Goal: Obtain resource: Download file/media

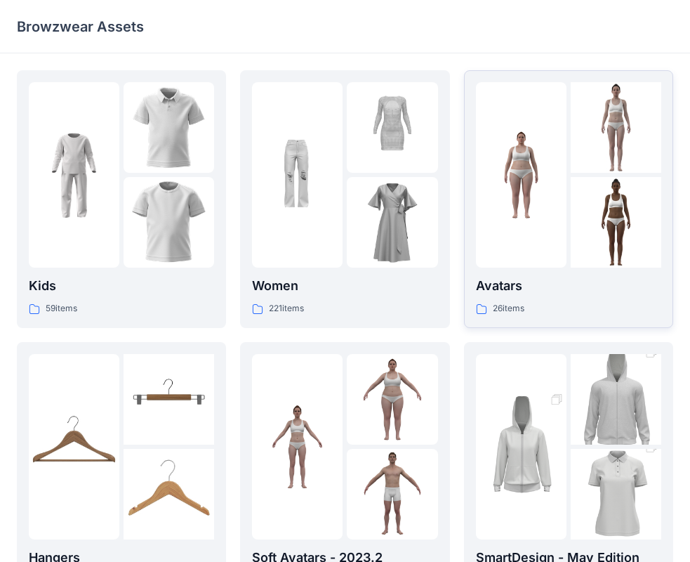
click at [506, 197] on img at bounding box center [521, 175] width 91 height 91
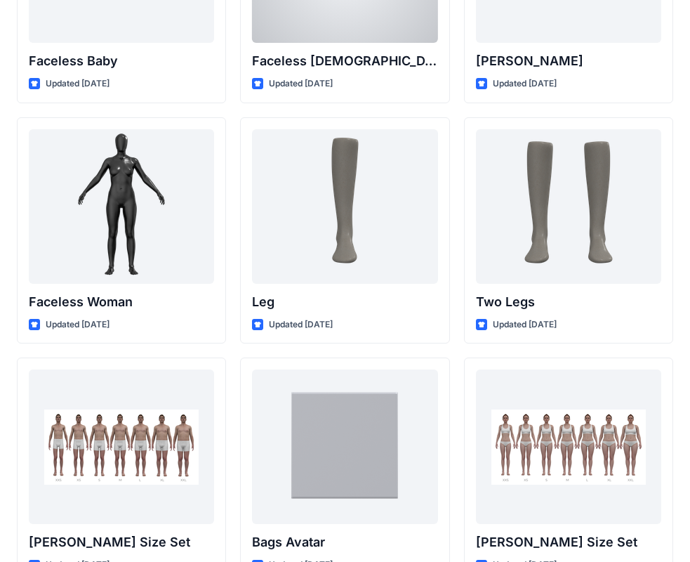
scroll to position [1226, 0]
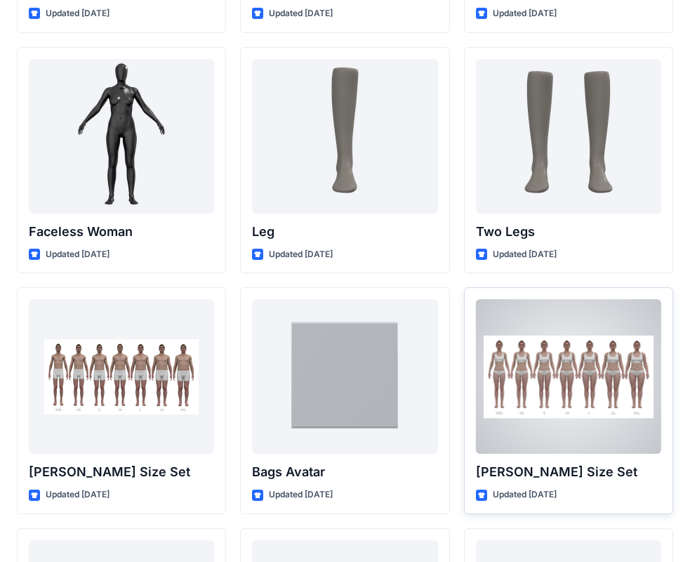
click at [504, 400] on div at bounding box center [568, 376] width 185 height 155
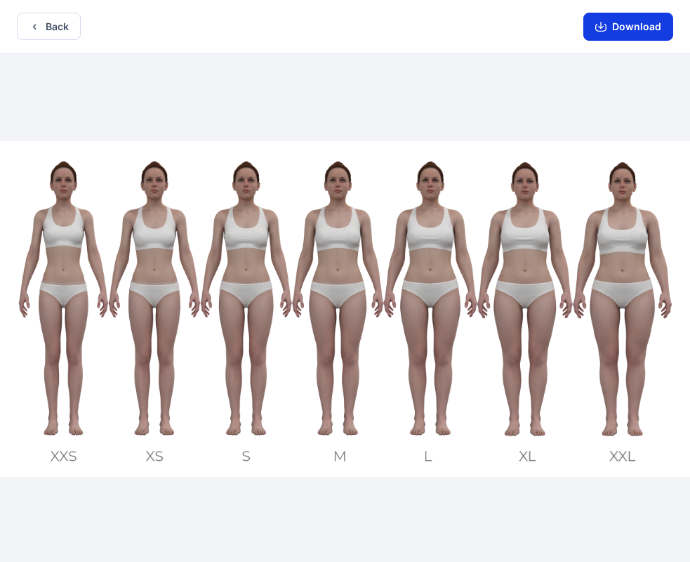
click at [657, 22] on button "Download" at bounding box center [629, 27] width 90 height 28
click at [56, 32] on button "Back" at bounding box center [49, 26] width 64 height 27
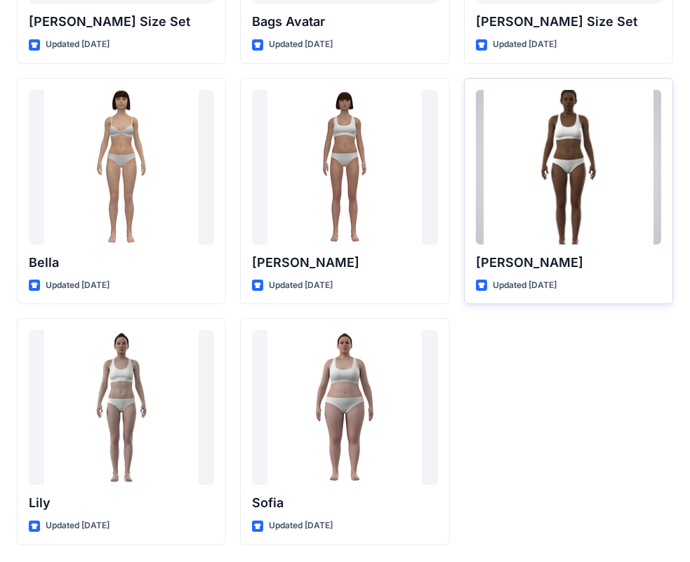
scroll to position [1396, 0]
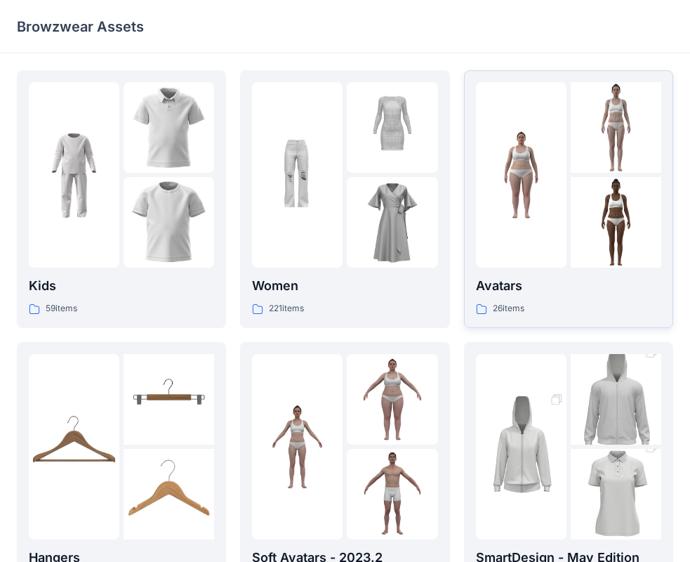
scroll to position [70, 0]
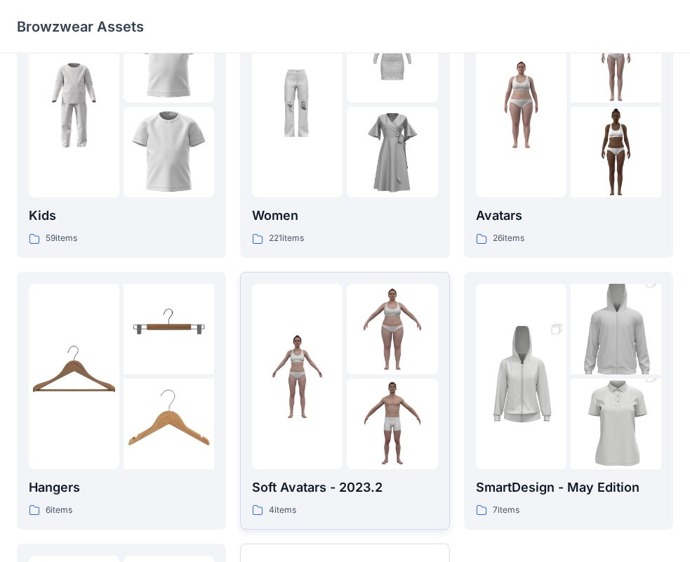
click at [428, 315] on img at bounding box center [392, 329] width 91 height 91
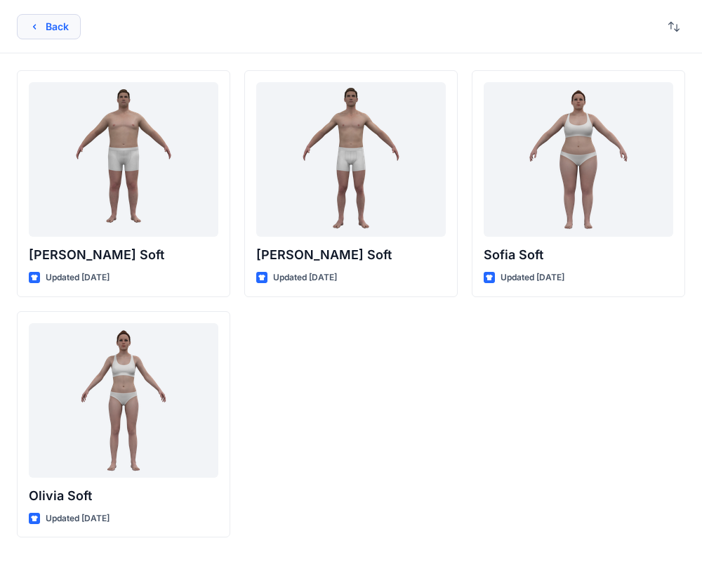
click at [29, 32] on button "Back" at bounding box center [49, 26] width 64 height 25
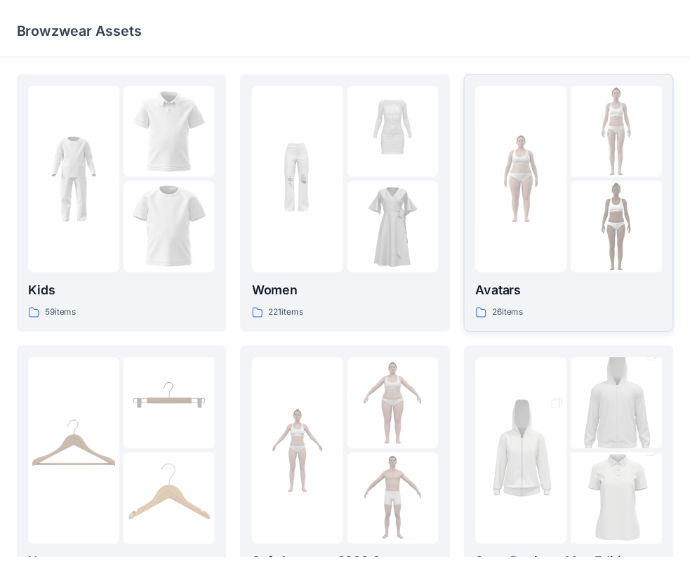
scroll to position [70, 0]
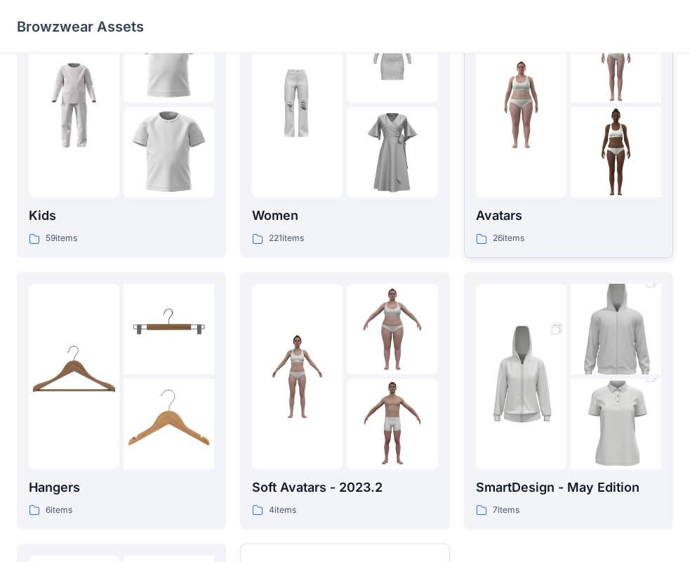
click at [591, 169] on img at bounding box center [616, 152] width 91 height 91
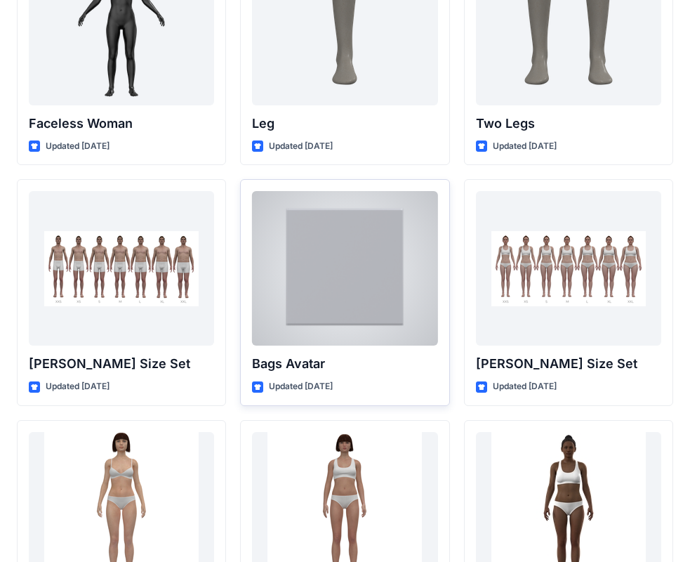
scroll to position [1677, 0]
